Goal: Task Accomplishment & Management: Manage account settings

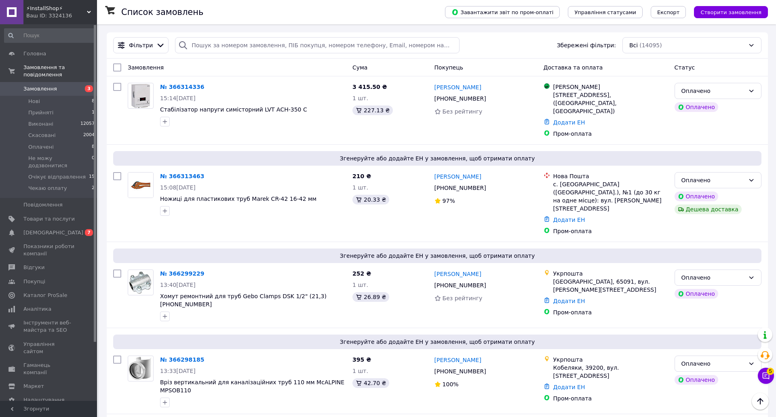
scroll to position [337, 0]
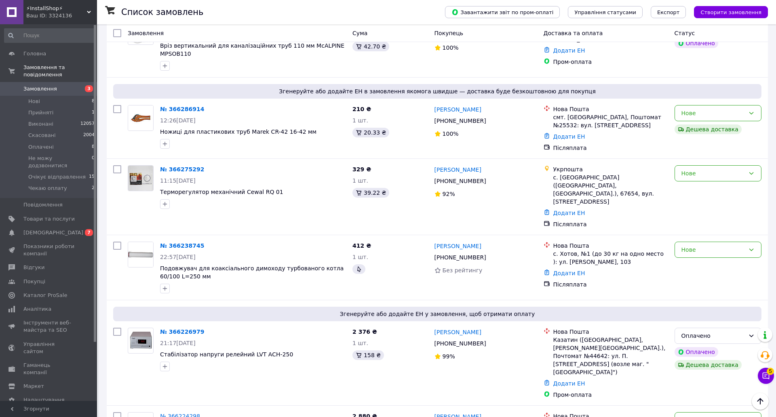
click at [58, 82] on link "Замовлення 3" at bounding box center [49, 89] width 99 height 14
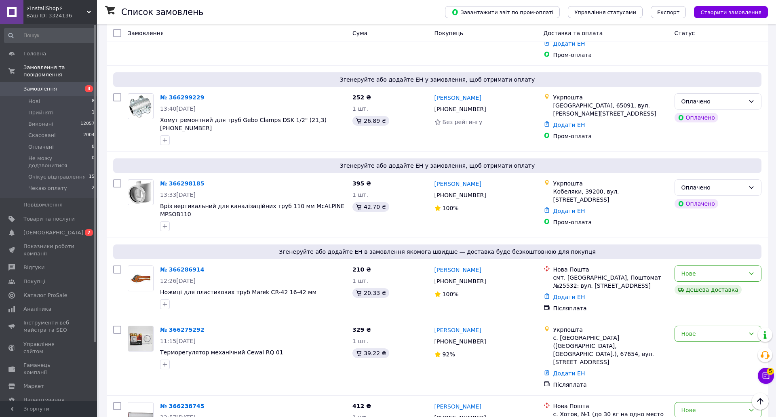
scroll to position [135, 0]
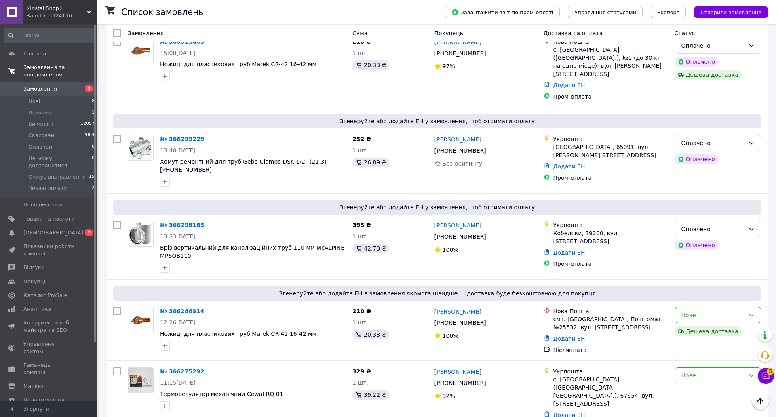
click at [49, 63] on link "Замовлення та повідомлення" at bounding box center [49, 71] width 99 height 21
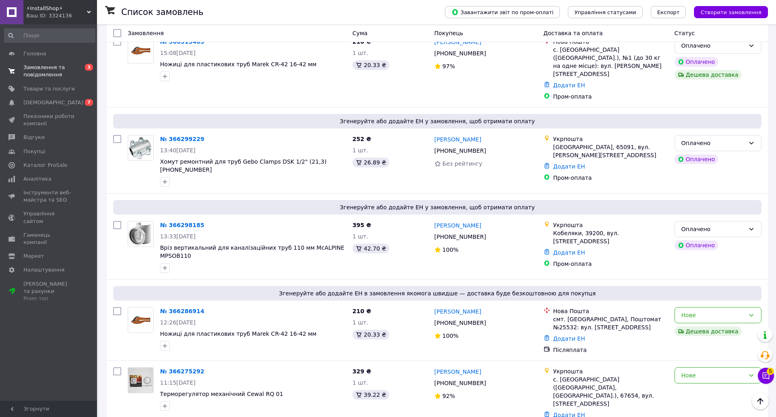
click at [50, 61] on link "Замовлення та повідомлення 0 3" at bounding box center [49, 71] width 99 height 21
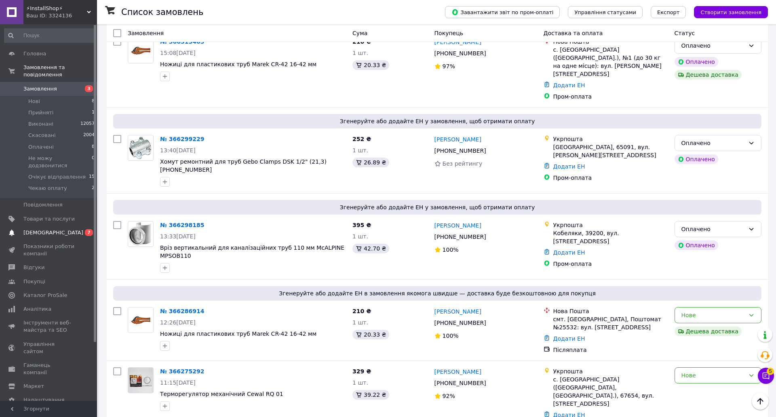
click at [57, 229] on span "[DEMOGRAPHIC_DATA]" at bounding box center [48, 232] width 51 height 7
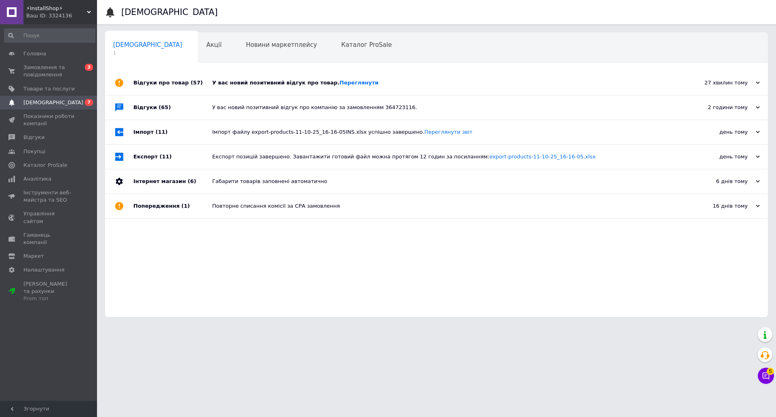
click at [259, 81] on div "У вас новий позитивний відгук про товар. Переглянути" at bounding box center [445, 82] width 467 height 7
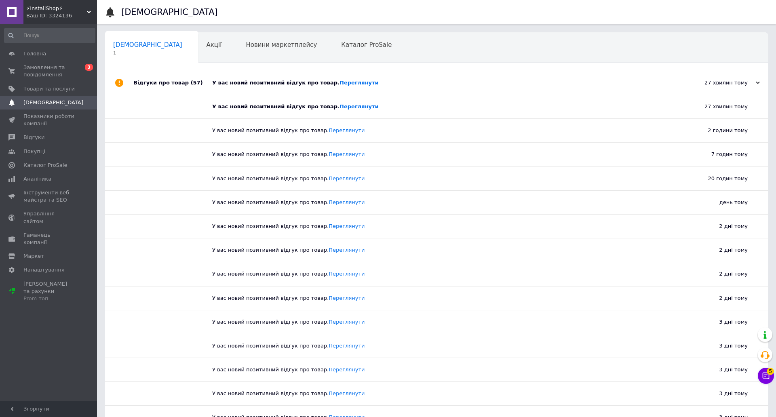
click at [244, 87] on div "У вас новий позитивний відгук про товар. Переглянути" at bounding box center [445, 83] width 467 height 24
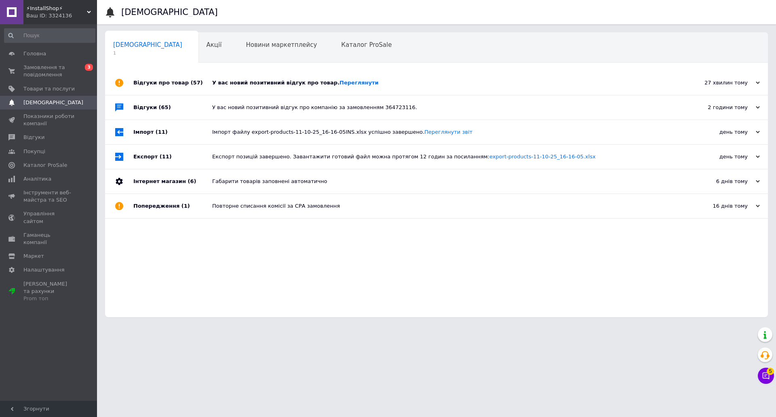
click at [244, 87] on div "У вас новий позитивний відгук про товар. Переглянути" at bounding box center [445, 83] width 467 height 24
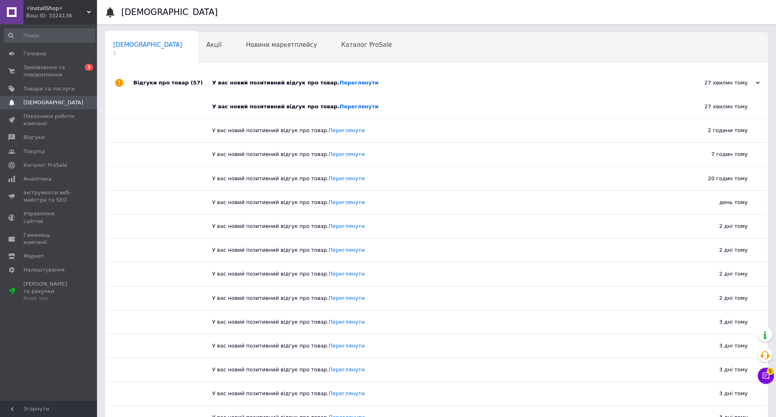
click at [259, 109] on div "У вас новий позитивний відгук про товар. Переглянути" at bounding box center [439, 106] width 455 height 7
click at [206, 43] on span "Акції" at bounding box center [213, 44] width 15 height 7
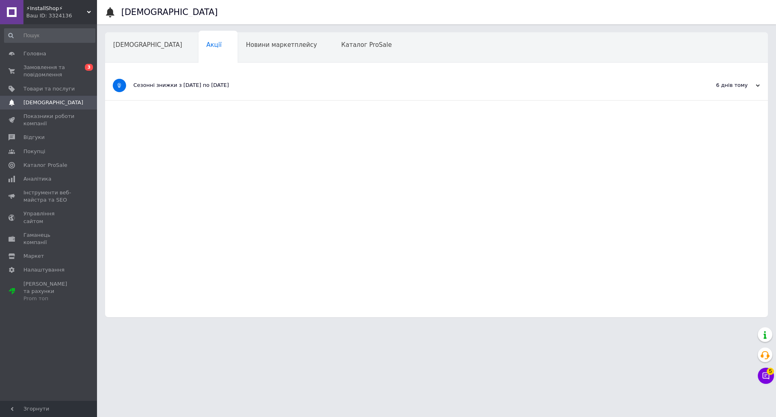
click at [113, 50] on div "[DEMOGRAPHIC_DATA]" at bounding box center [151, 48] width 93 height 31
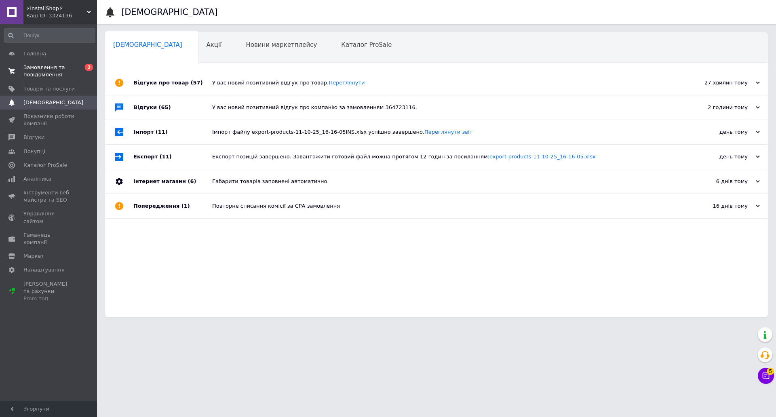
click at [35, 67] on span "Замовлення та повідомлення" at bounding box center [48, 71] width 51 height 15
